Goal: Contribute content: Contribute content

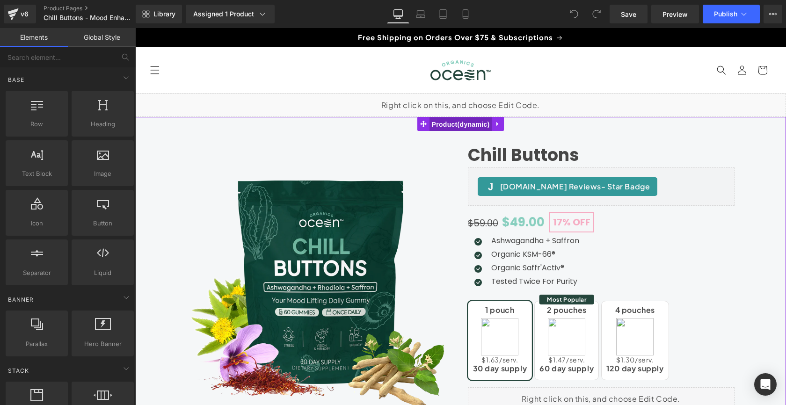
click at [467, 128] on span "Product" at bounding box center [460, 124] width 63 height 14
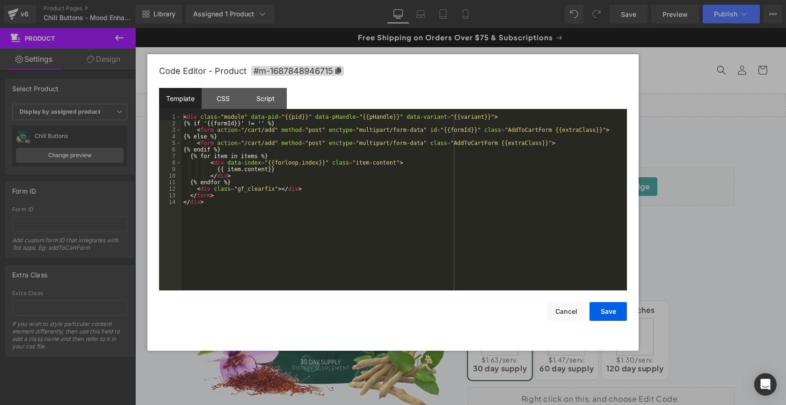
click at [449, 0] on div "Product You are previewing how the will restyle your page. You can not edit Ele…" at bounding box center [393, 0] width 786 height 0
click at [270, 99] on div "Script" at bounding box center [265, 98] width 43 height 21
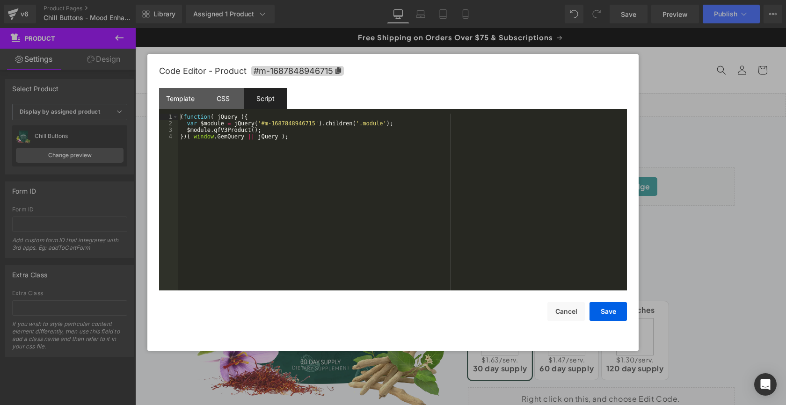
click at [391, 169] on div "( function ( jQuery ) { var $module = jQuery ( '#m-1687848946715' ) . children …" at bounding box center [402, 209] width 448 height 190
click at [182, 103] on div "Template" at bounding box center [180, 98] width 43 height 21
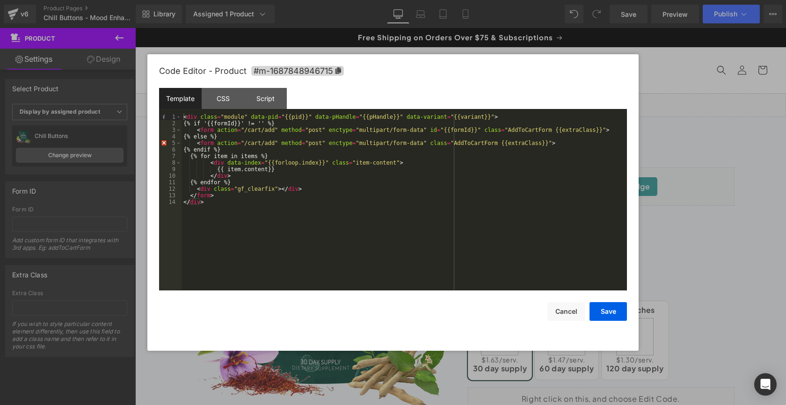
click at [219, 205] on div "< div class = "module" data-pid = "{{pid}}" data-pHandle = "{{pHandle}}" data-v…" at bounding box center [403, 209] width 445 height 190
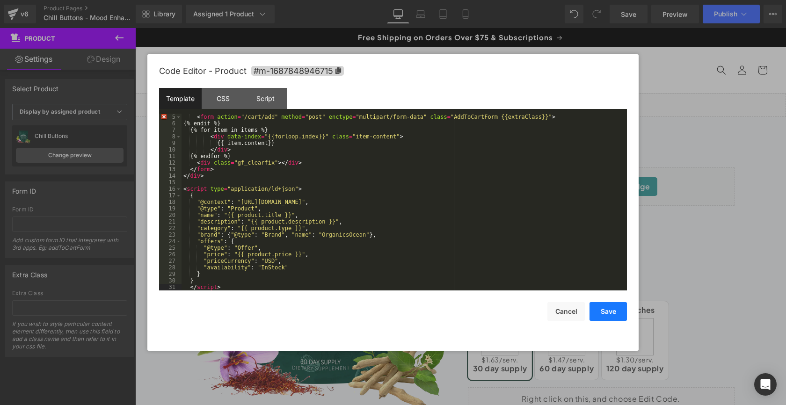
click at [614, 312] on button "Save" at bounding box center [607, 311] width 37 height 19
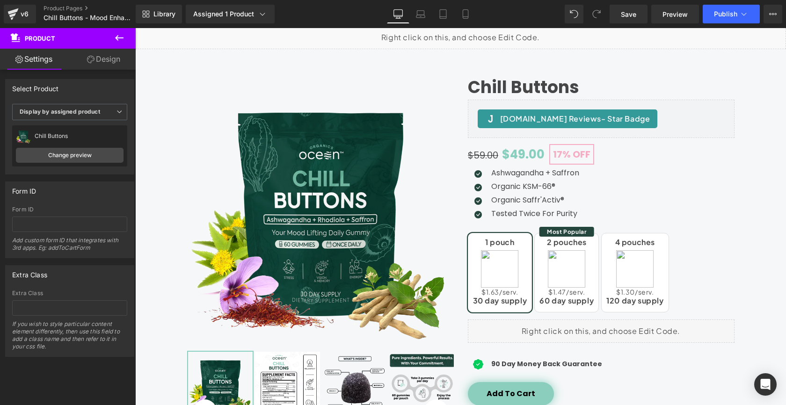
scroll to position [0, 0]
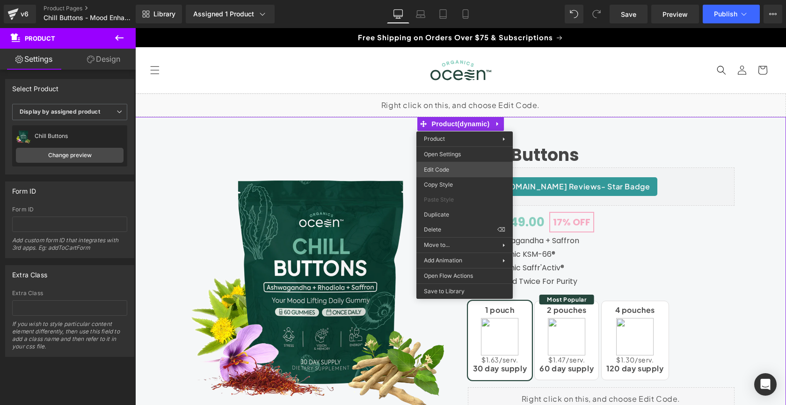
click at [445, 0] on div "Product You are previewing how the will restyle your page. You can not edit Ele…" at bounding box center [393, 0] width 786 height 0
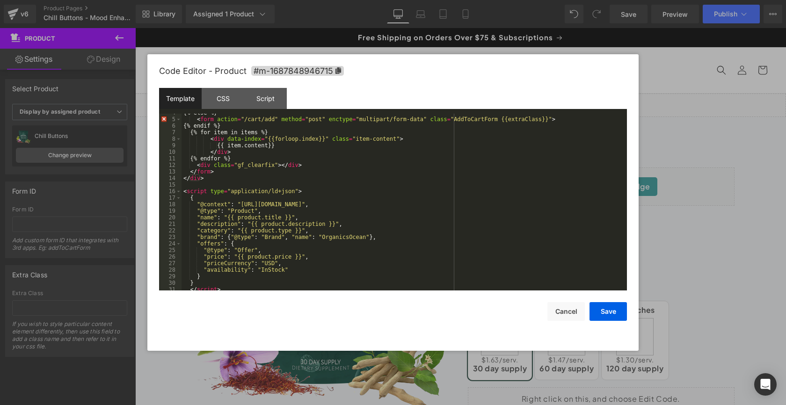
scroll to position [26, 0]
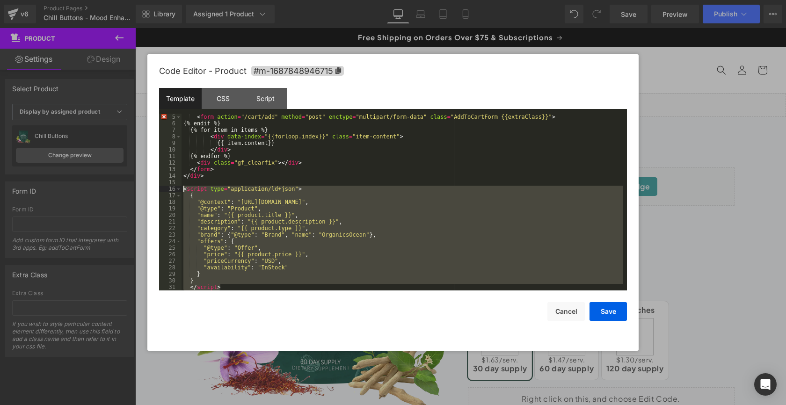
drag, startPoint x: 227, startPoint y: 285, endPoint x: 183, endPoint y: 192, distance: 103.4
click at [183, 192] on div "< form action = "/cart/add" method = "post" enctype = "multipart/form-data" cla…" at bounding box center [401, 209] width 441 height 190
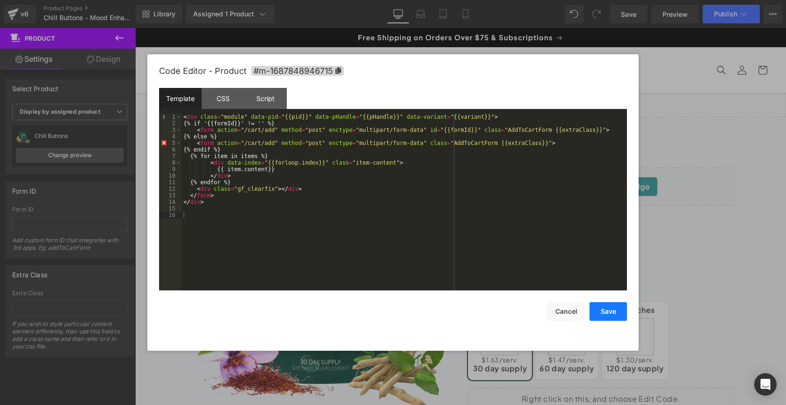
click at [615, 314] on button "Save" at bounding box center [607, 311] width 37 height 19
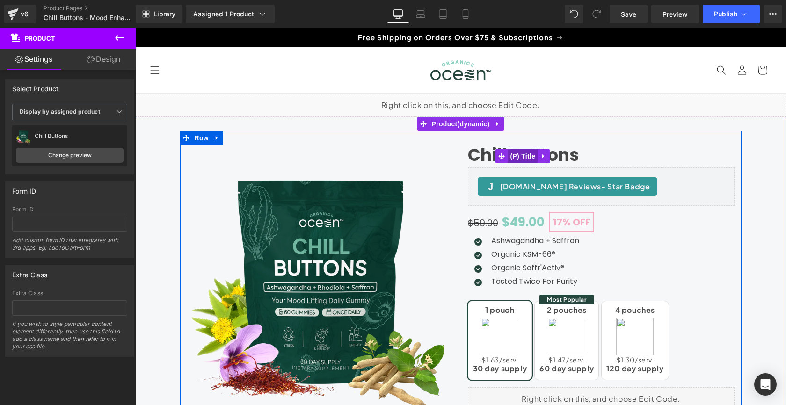
click at [530, 156] on span "(P) Title" at bounding box center [522, 156] width 30 height 14
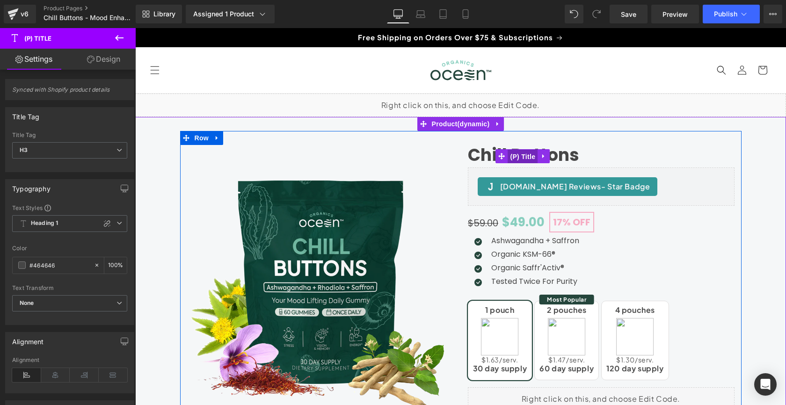
click at [530, 156] on span "(P) Title" at bounding box center [522, 157] width 30 height 14
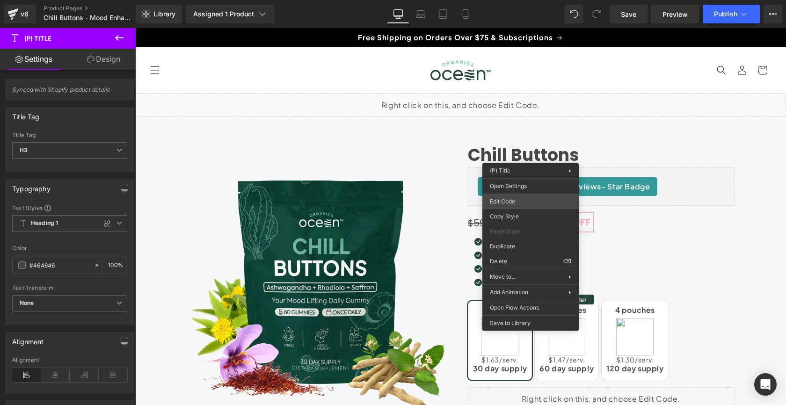
click at [513, 0] on div "(P) Title You are previewing how the will restyle your page. You can not edit E…" at bounding box center [393, 0] width 786 height 0
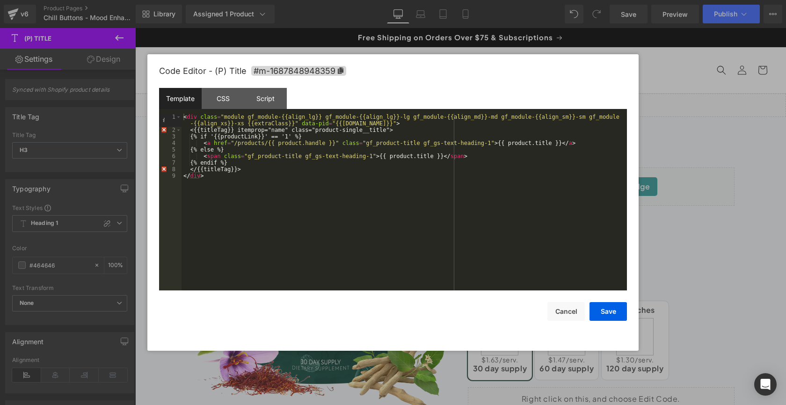
click at [296, 184] on div "< div class = "module gf_module-{{align_lg}} gf_module-{{align_lg}}-lg gf_modul…" at bounding box center [403, 212] width 445 height 196
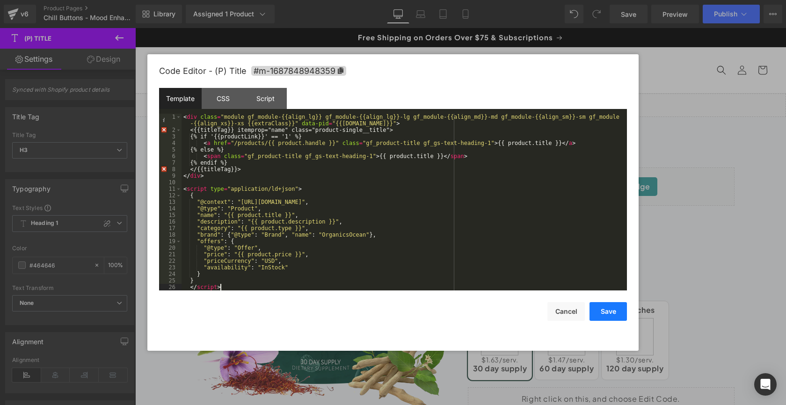
click at [615, 314] on button "Save" at bounding box center [607, 311] width 37 height 19
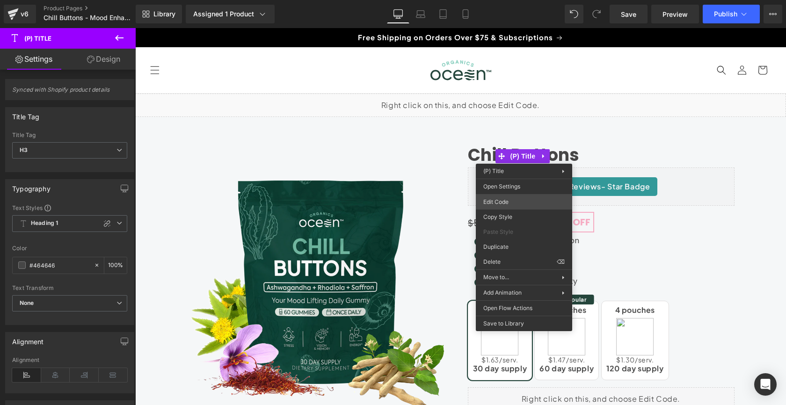
click at [505, 0] on div "(P) Title You are previewing how the will restyle your page. You can not edit E…" at bounding box center [393, 0] width 786 height 0
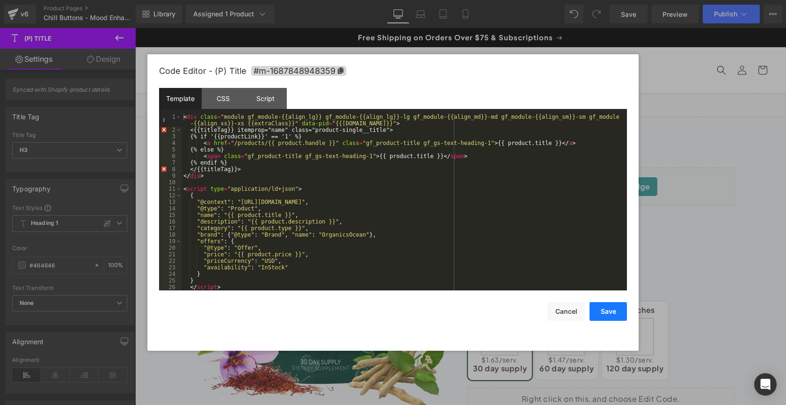
click at [609, 310] on button "Save" at bounding box center [607, 311] width 37 height 19
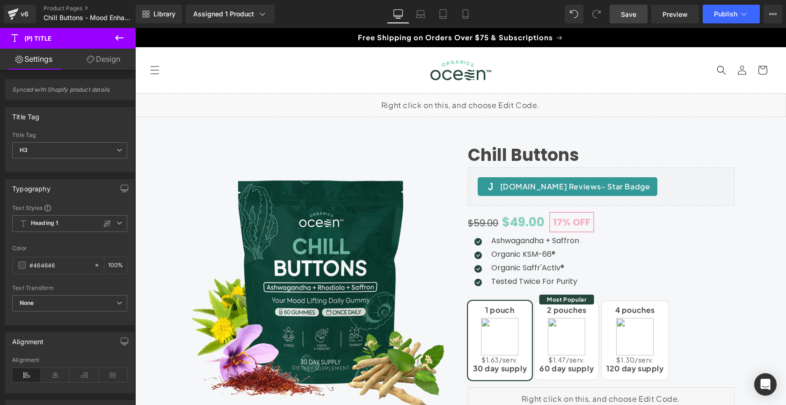
click at [636, 9] on span "Save" at bounding box center [628, 14] width 15 height 10
click at [731, 16] on span "Publish" at bounding box center [725, 13] width 23 height 7
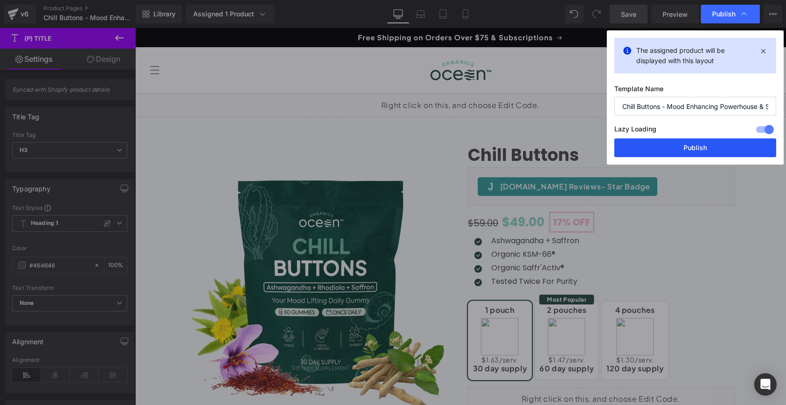
drag, startPoint x: 689, startPoint y: 154, endPoint x: 520, endPoint y: 52, distance: 197.6
click at [689, 154] on button "Publish" at bounding box center [695, 147] width 162 height 19
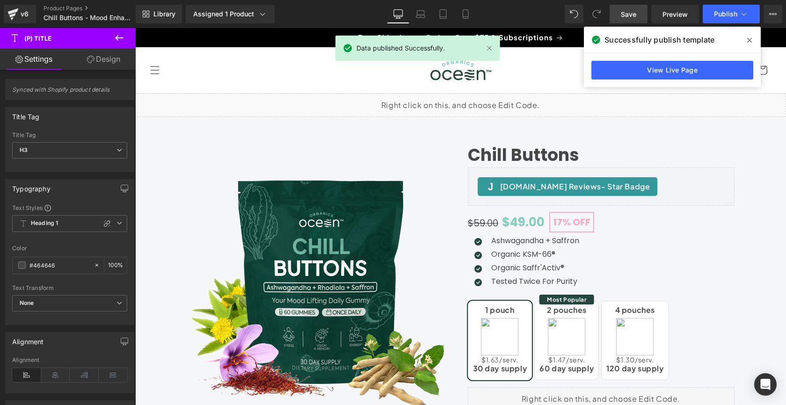
click at [611, 76] on link "View Live Page" at bounding box center [672, 70] width 162 height 19
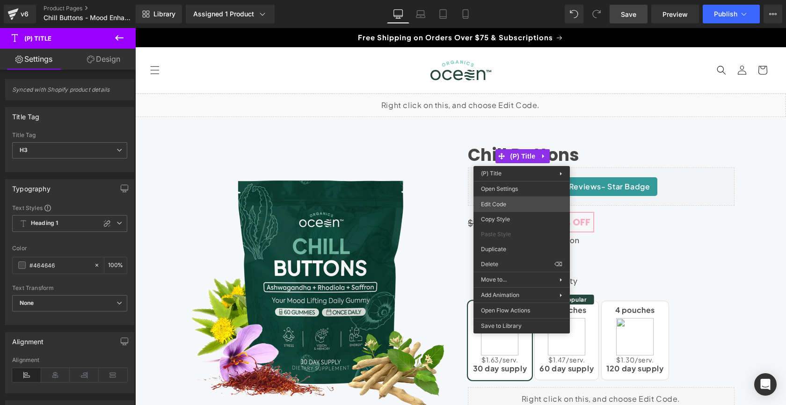
click at [508, 0] on div "(P) Title You are previewing how the will restyle your page. You can not edit E…" at bounding box center [393, 0] width 786 height 0
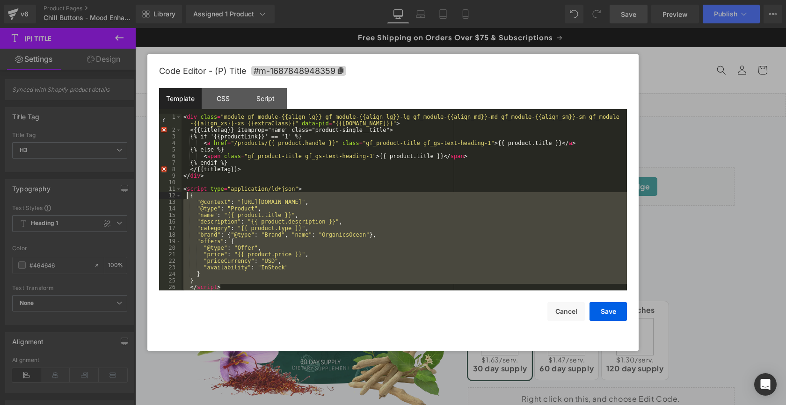
drag, startPoint x: 241, startPoint y: 289, endPoint x: 246, endPoint y: 223, distance: 66.1
click at [181, 191] on pre "1 2 3 4 5 6 7 8 9 10 11 12 13 14 15 16 17 18 19 20 21 22 23 24 25 26 < div clas…" at bounding box center [393, 202] width 468 height 177
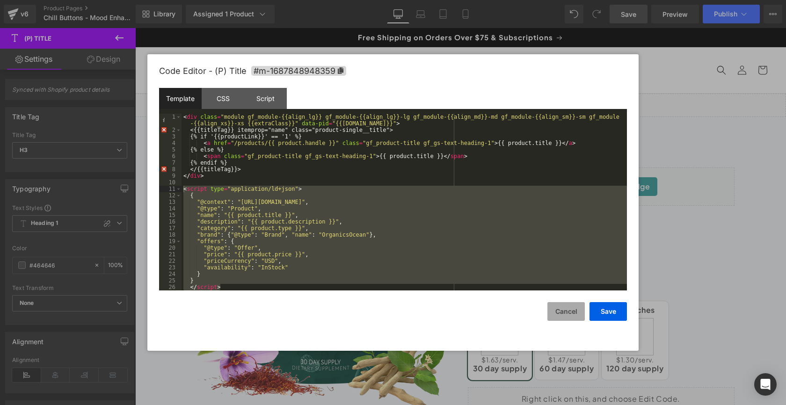
click at [576, 308] on button "Cancel" at bounding box center [565, 311] width 37 height 19
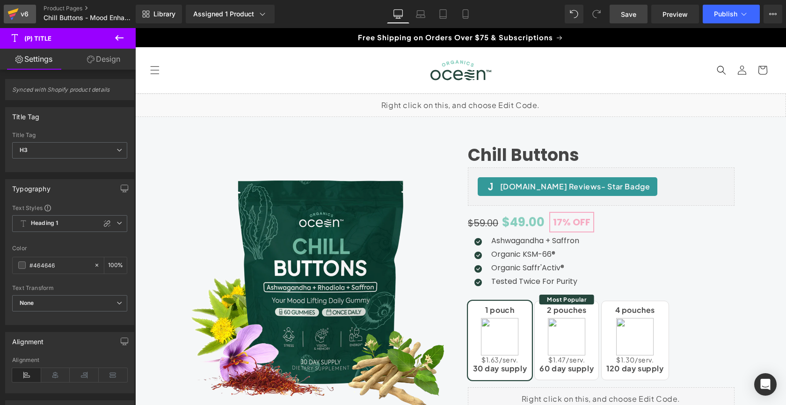
click at [14, 13] on icon at bounding box center [12, 13] width 11 height 23
